Goal: Information Seeking & Learning: Learn about a topic

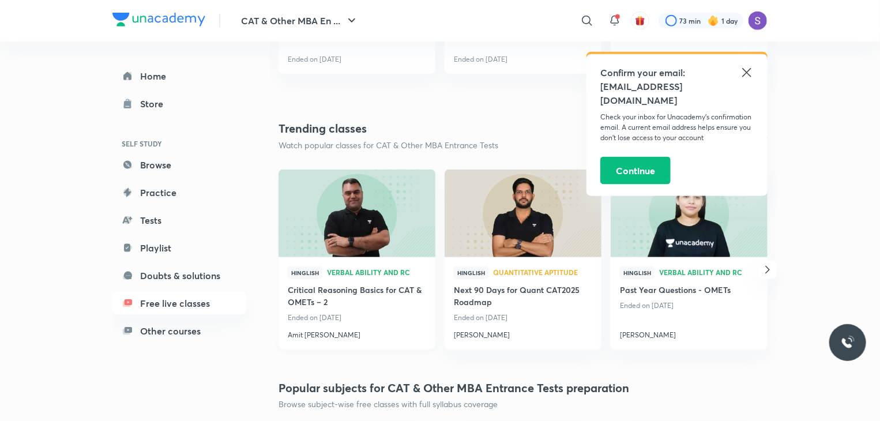
scroll to position [708, 0]
click at [332, 335] on h4 "Amit [PERSON_NAME]" at bounding box center [357, 331] width 138 height 15
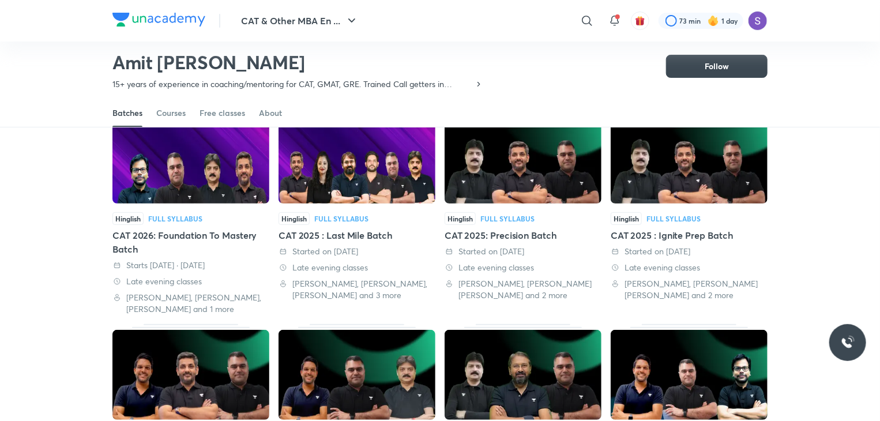
scroll to position [85, 0]
click at [221, 117] on div "Free classes" at bounding box center [222, 113] width 46 height 12
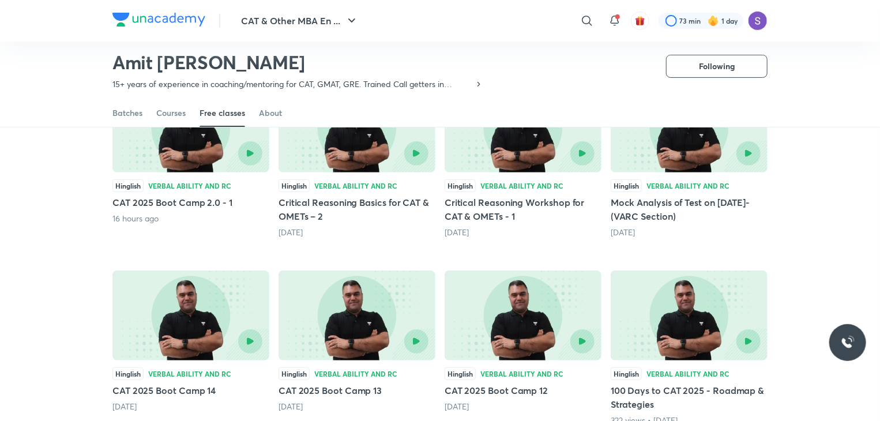
scroll to position [111, 0]
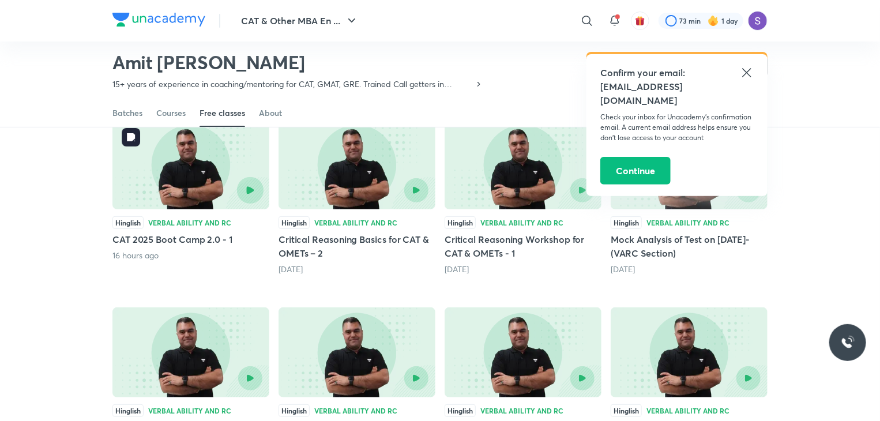
click at [246, 183] on button "button" at bounding box center [250, 190] width 27 height 27
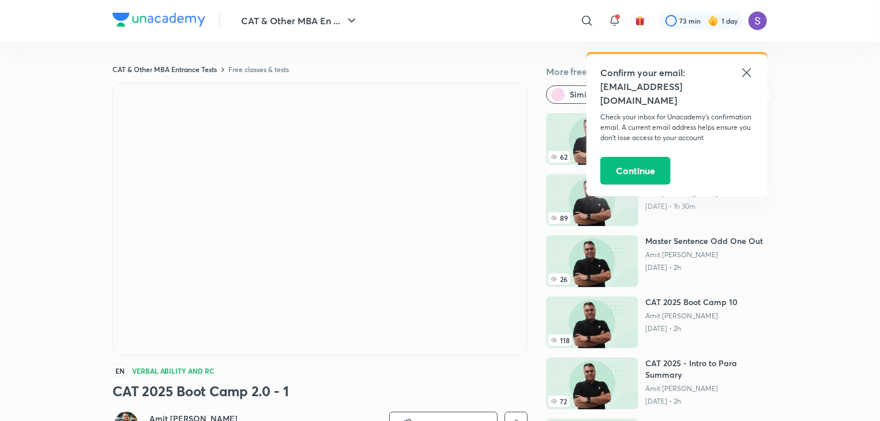
click at [750, 70] on icon at bounding box center [746, 73] width 14 height 14
